Goal: Task Accomplishment & Management: Manage account settings

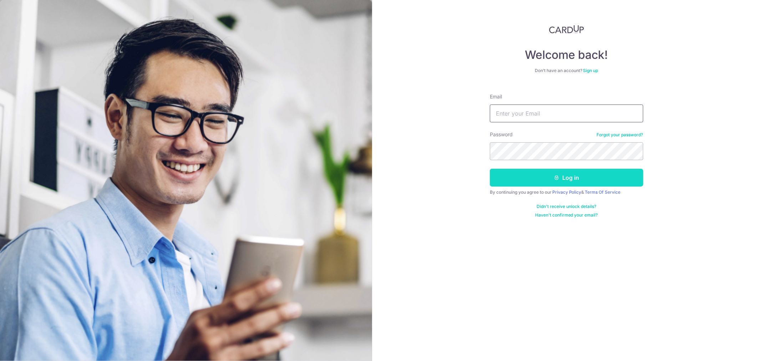
type input "[EMAIL_ADDRESS][DOMAIN_NAME]"
click at [556, 184] on button "Log in" at bounding box center [566, 178] width 153 height 18
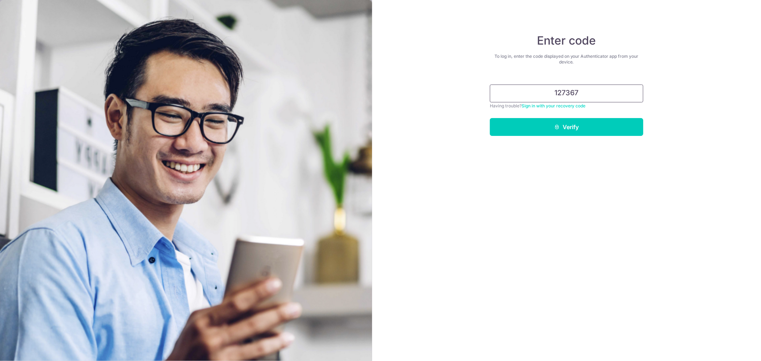
type input "127367"
click at [490, 118] on button "Verify" at bounding box center [566, 127] width 153 height 18
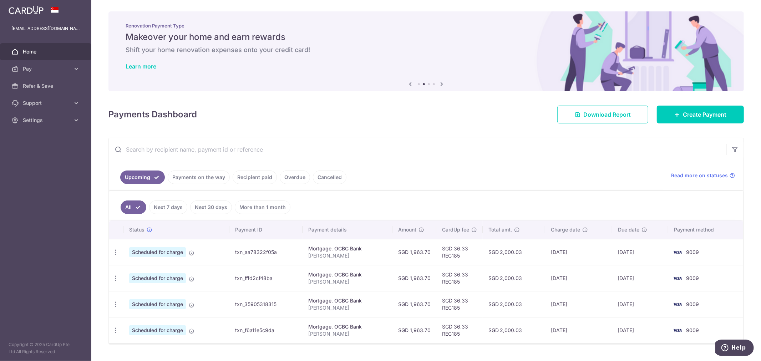
click at [612, 204] on ul "All Next 7 days Next 30 days More than 1 month" at bounding box center [421, 205] width 625 height 29
